Goal: Transaction & Acquisition: Purchase product/service

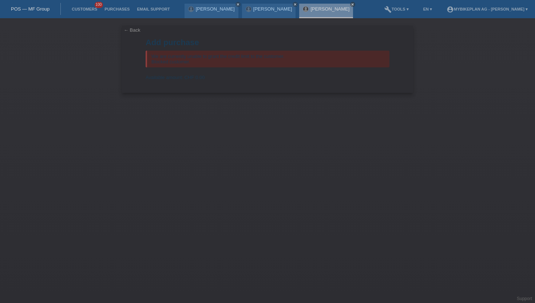
click at [95, 6] on span "100" at bounding box center [99, 5] width 9 height 6
click at [93, 7] on link "Customers" at bounding box center [84, 9] width 33 height 4
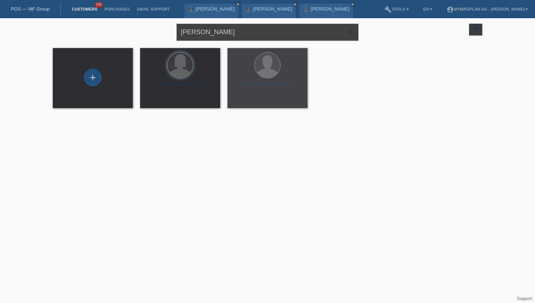
click at [215, 32] on input "[PERSON_NAME]" at bounding box center [267, 32] width 182 height 17
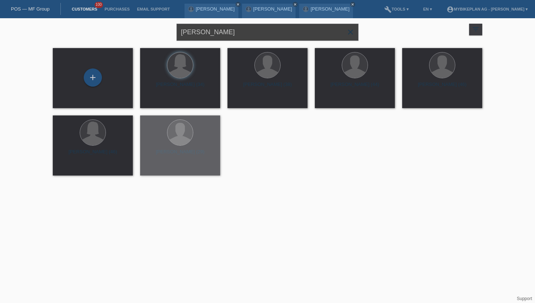
click at [215, 32] on input "adelina ramadani" at bounding box center [267, 32] width 182 height 17
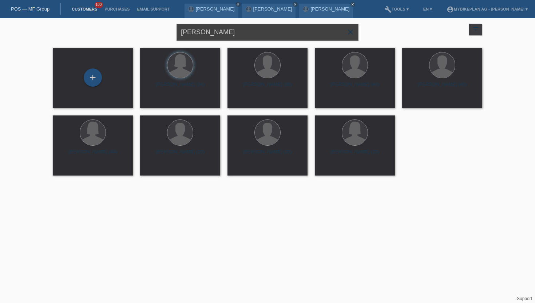
type input "Maxim Willemse"
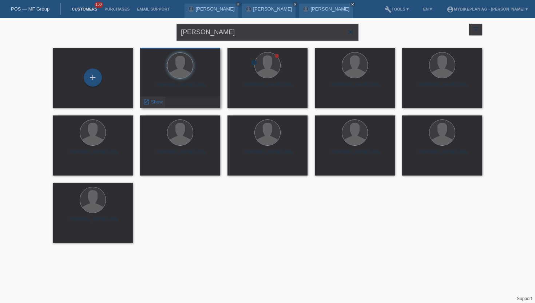
click at [162, 101] on span "Show" at bounding box center [157, 101] width 12 height 5
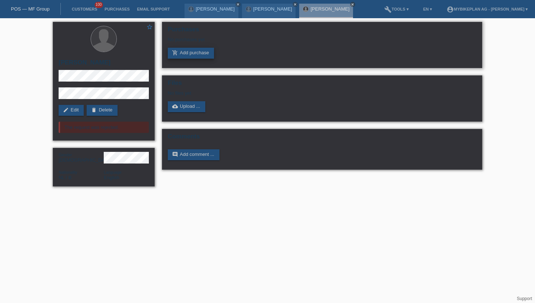
click at [185, 53] on link "add_shopping_cart Add purchase" at bounding box center [191, 53] width 46 height 11
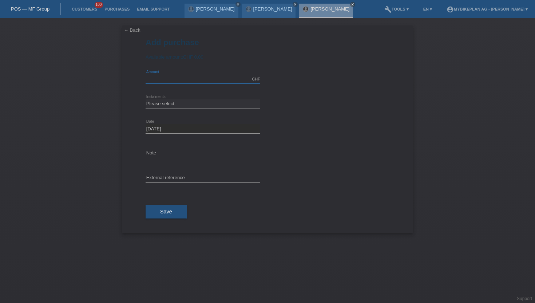
click at [181, 76] on input "text" at bounding box center [202, 79] width 115 height 9
type input "9103.18"
click at [186, 105] on select "Please select 6 instalments 12 instalments 18 instalments 24 instalments 36 ins…" at bounding box center [202, 103] width 115 height 9
select select "488"
click at [145, 100] on select "Please select 6 instalments 12 instalments 18 instalments 24 instalments 36 ins…" at bounding box center [202, 103] width 115 height 9
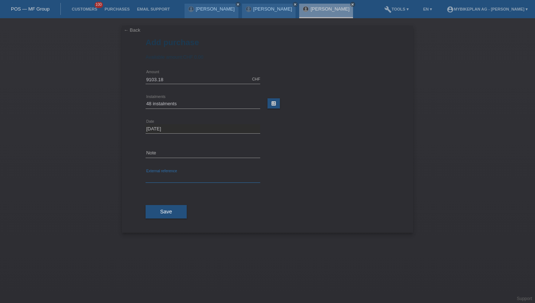
click at [177, 178] on input "text" at bounding box center [202, 177] width 115 height 9
paste input "42638818616"
type input "42638818616"
click at [172, 213] on button "Save" at bounding box center [165, 212] width 41 height 14
